Goal: Navigation & Orientation: Find specific page/section

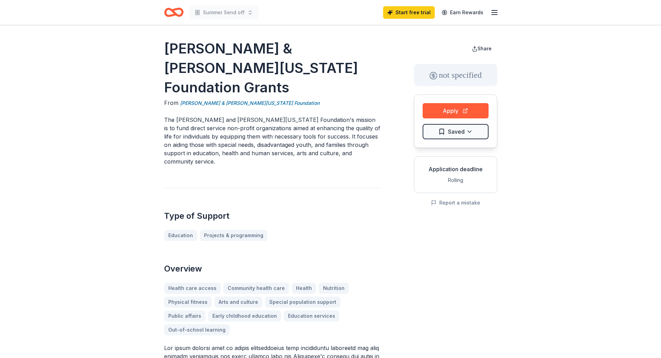
click at [498, 13] on icon "button" at bounding box center [494, 12] width 8 height 8
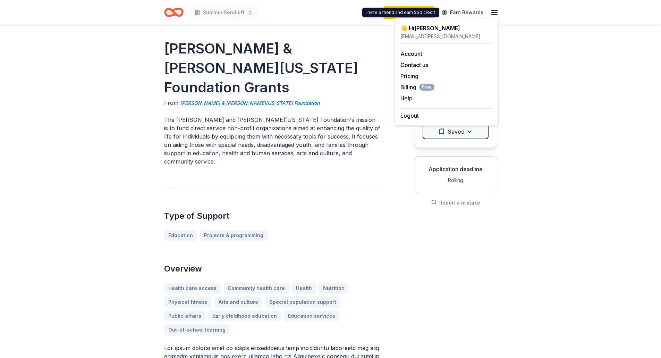
click at [467, 12] on link "Earn Rewards" at bounding box center [462, 12] width 50 height 12
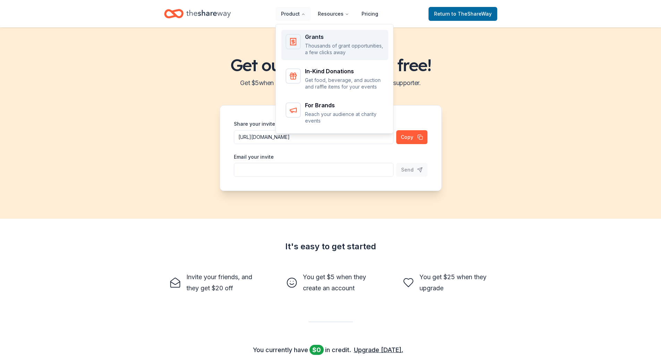
click at [335, 49] on p "Thousands of grant opportunities, a few clicks away" at bounding box center [344, 49] width 79 height 14
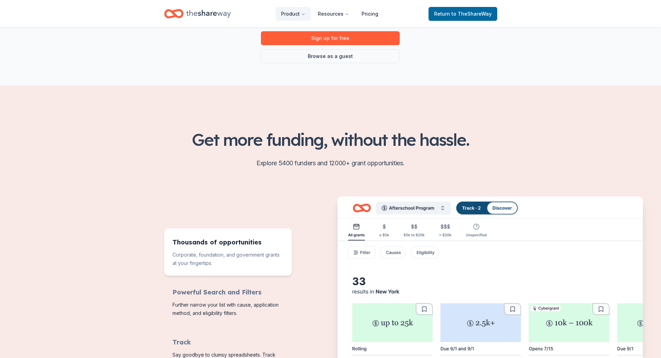
scroll to position [104, 0]
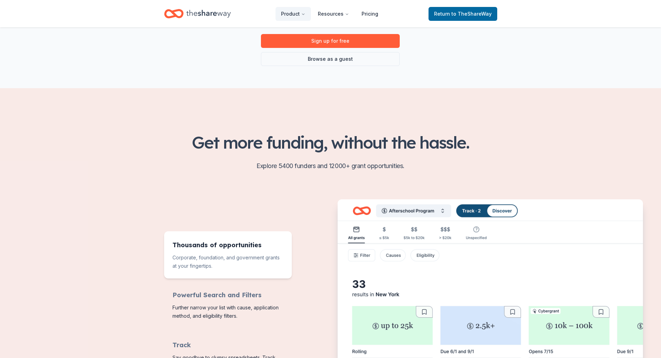
click at [471, 15] on span "to TheShareWay" at bounding box center [471, 14] width 40 height 6
